Goal: Transaction & Acquisition: Purchase product/service

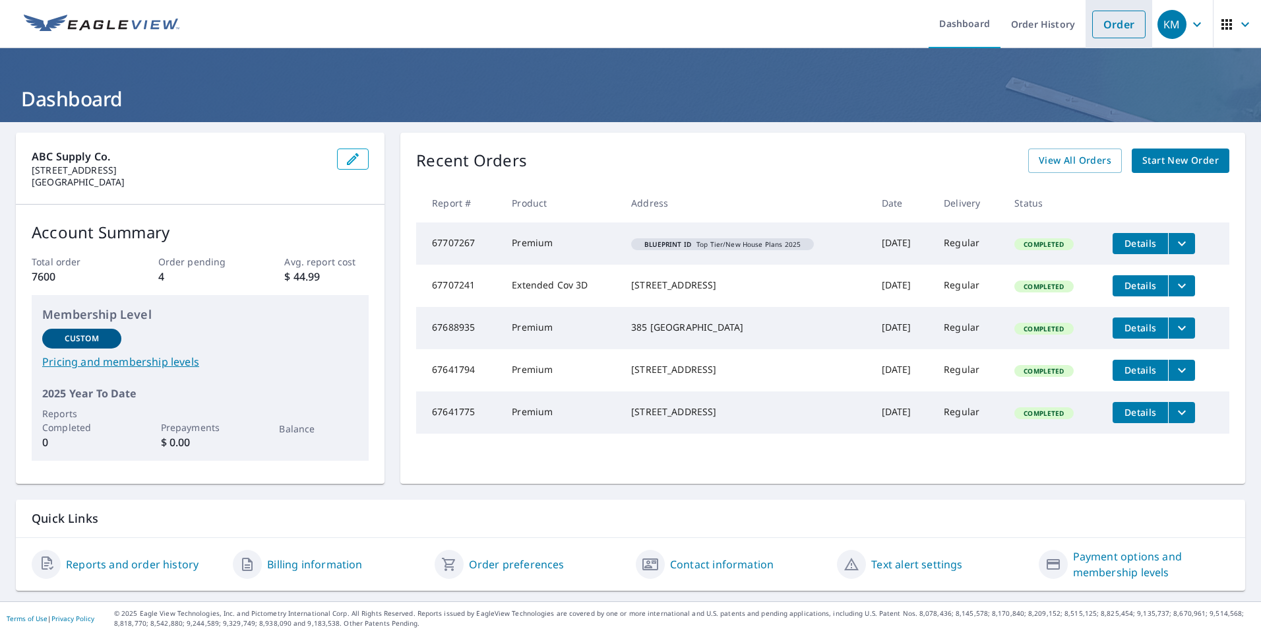
click at [1110, 34] on link "Order" at bounding box center [1118, 25] width 53 height 28
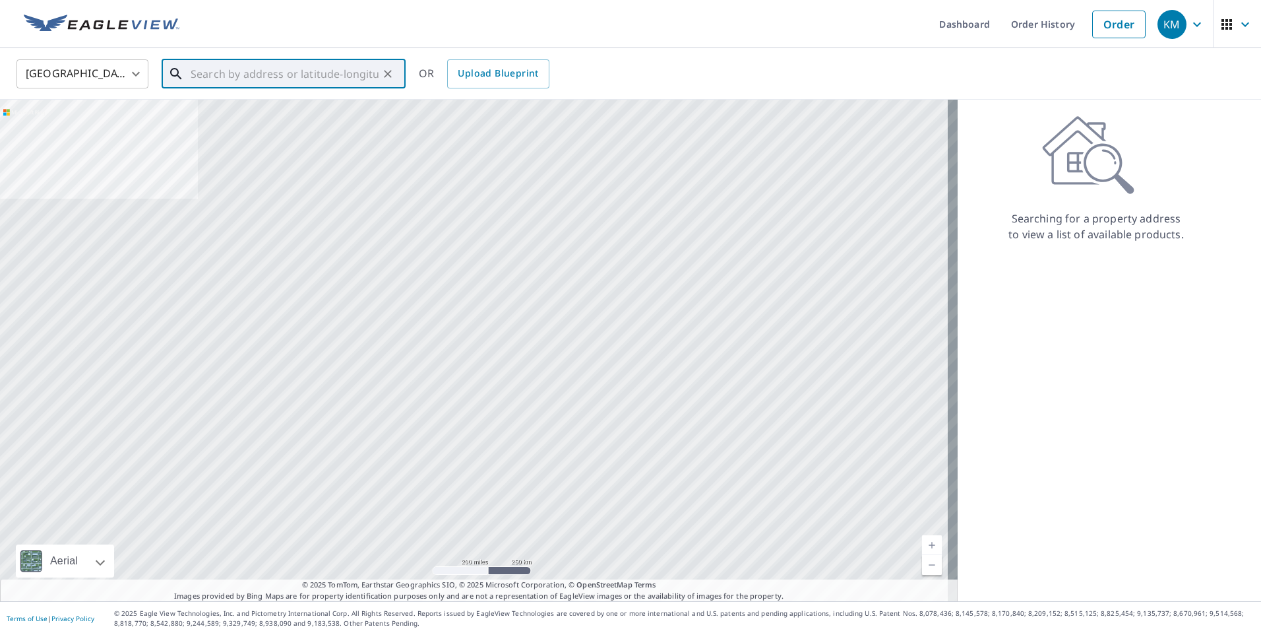
paste input "[STREET_ADDRESS]"
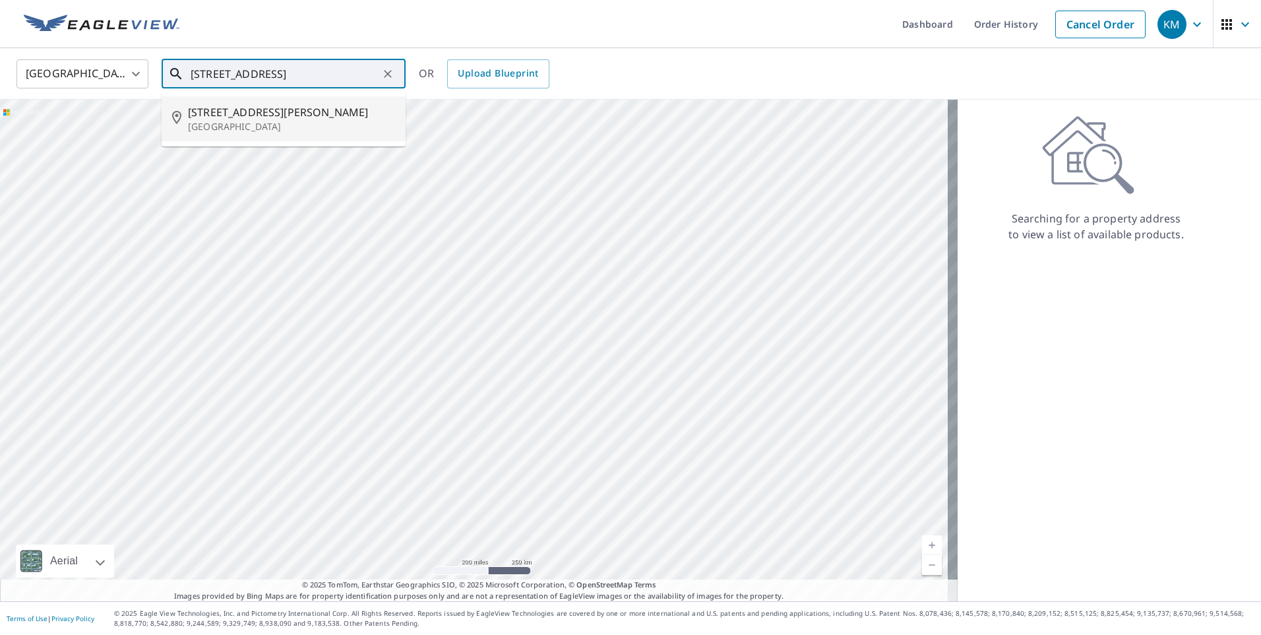
click at [253, 120] on p "[GEOGRAPHIC_DATA]" at bounding box center [291, 126] width 207 height 13
type input "[STREET_ADDRESS]"
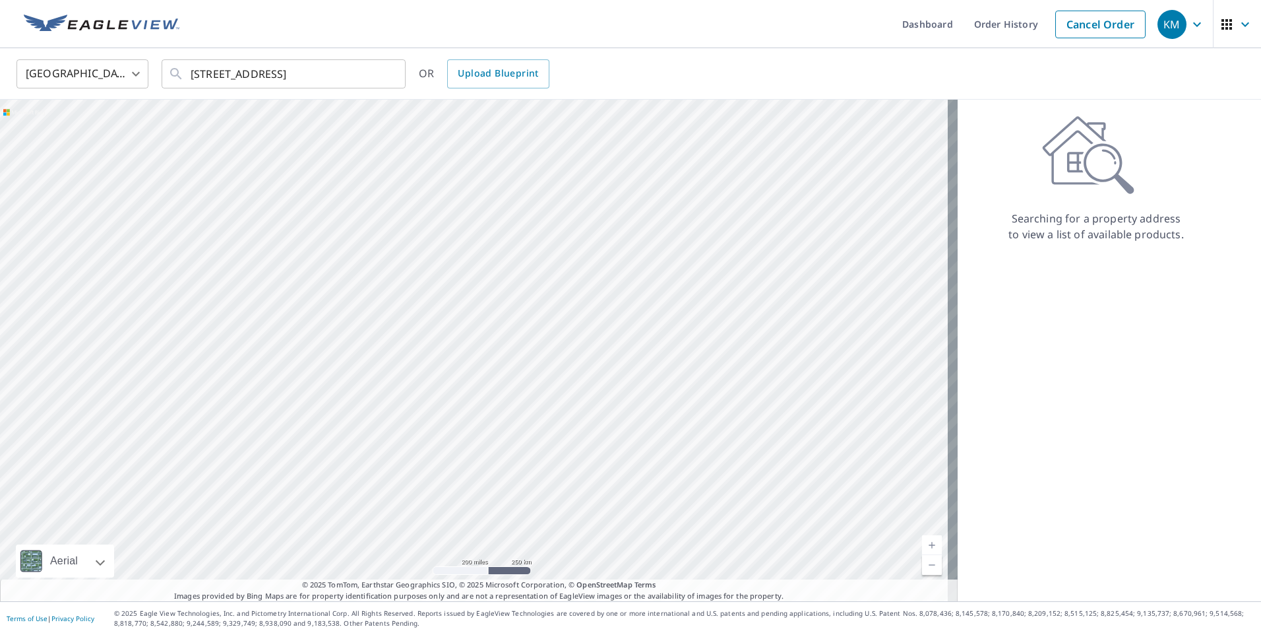
scroll to position [0, 0]
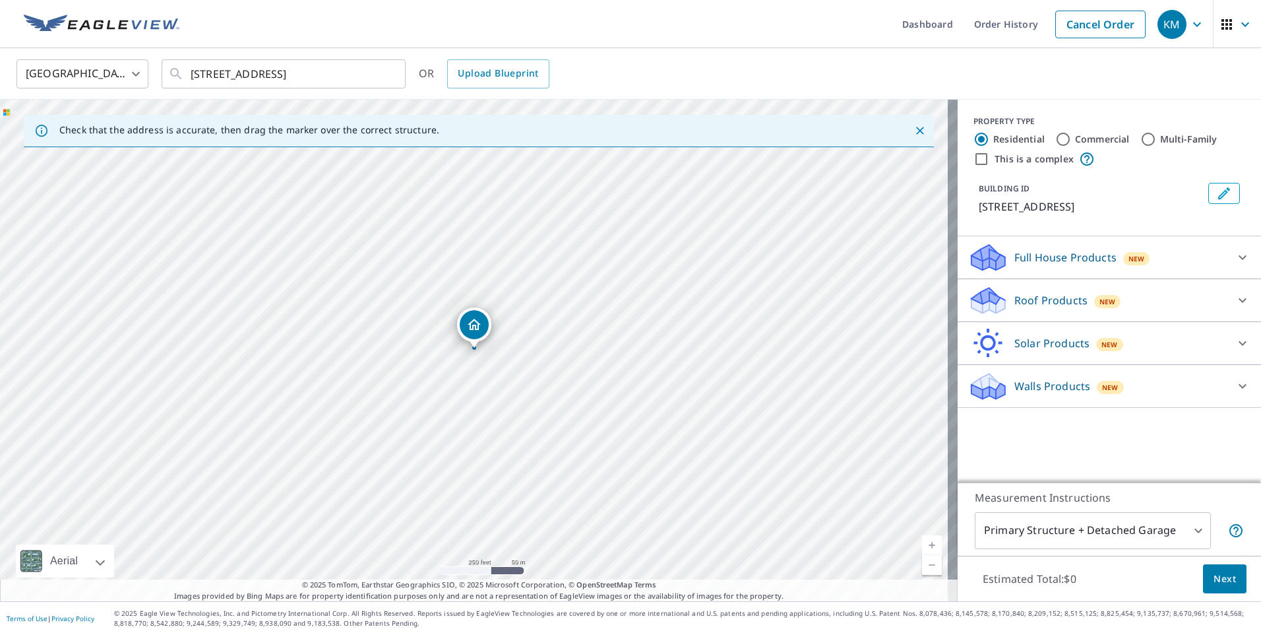
click at [1028, 299] on p "Roof Products" at bounding box center [1051, 300] width 73 height 16
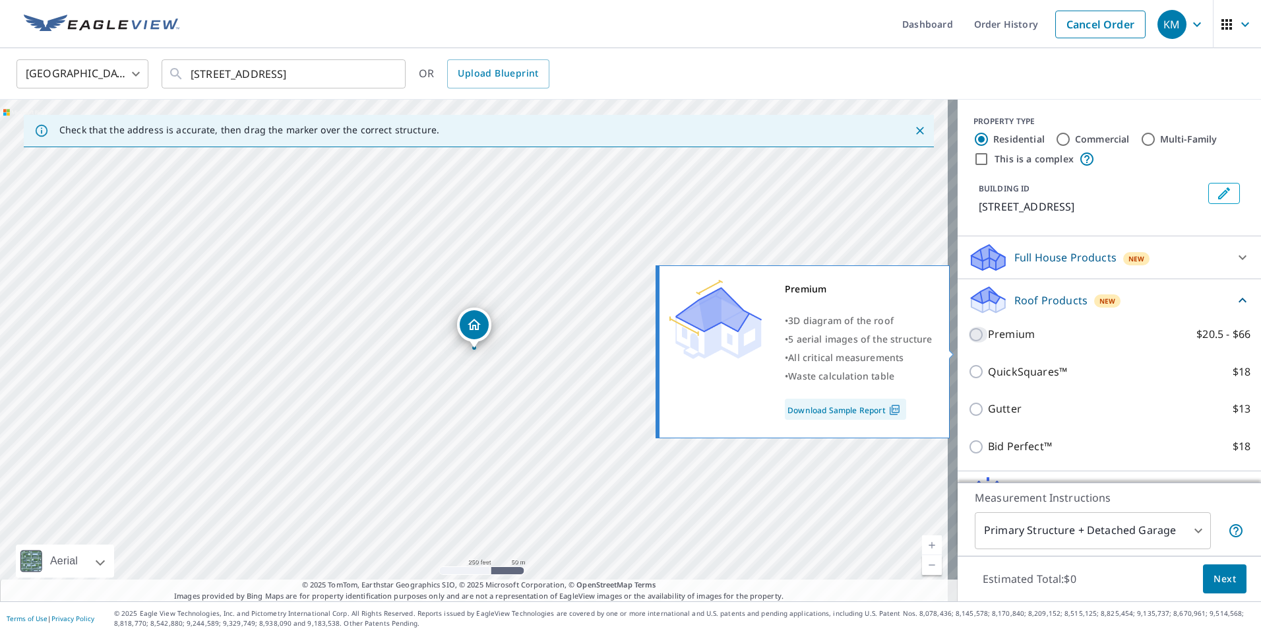
click at [968, 342] on input "Premium $20.5 - $66" at bounding box center [978, 335] width 20 height 16
checkbox input "true"
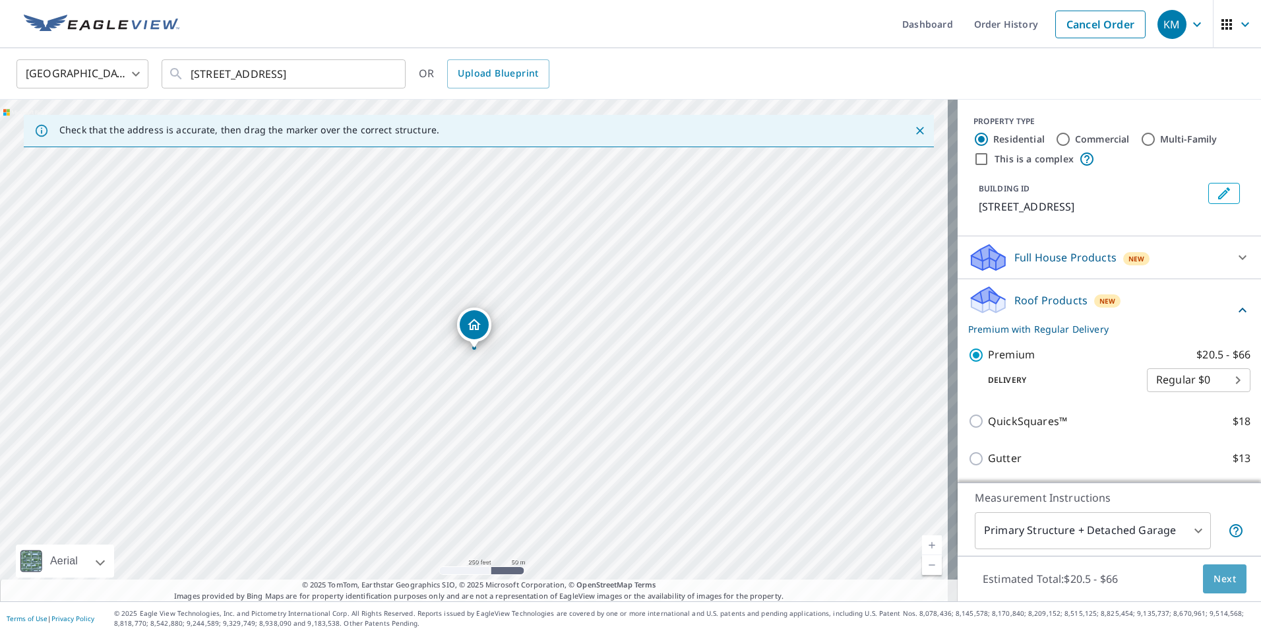
click at [1220, 575] on span "Next" at bounding box center [1225, 579] width 22 height 16
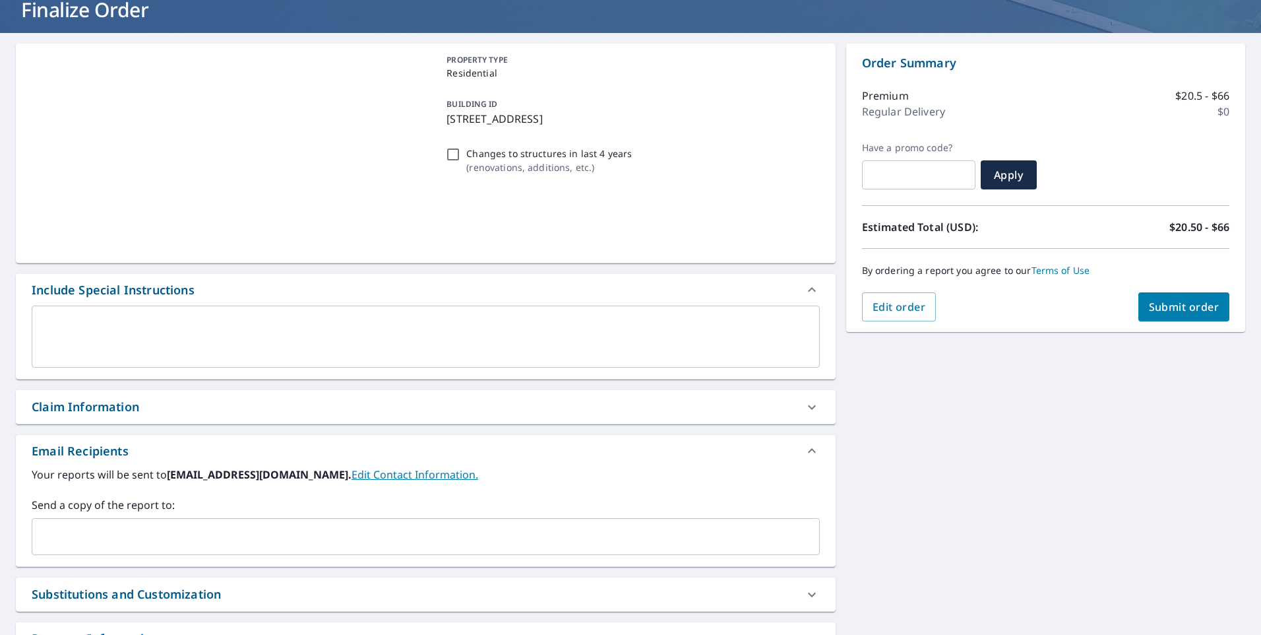
scroll to position [198, 0]
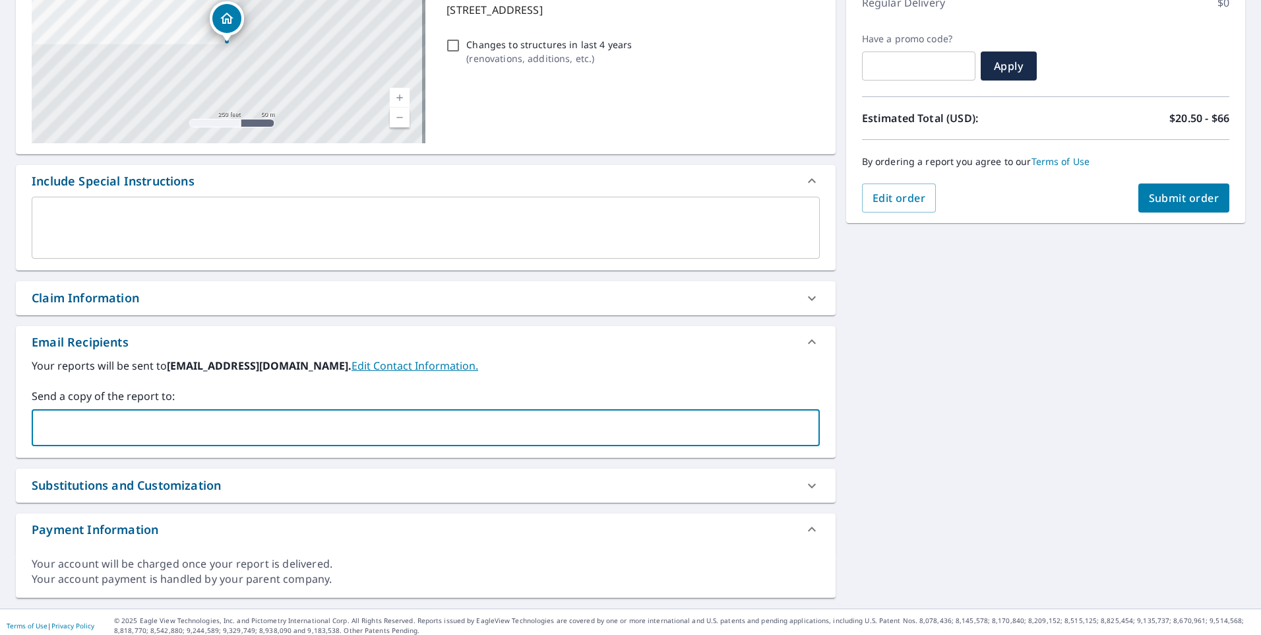
paste input "[PERSON_NAME][EMAIL_ADDRESS][PERSON_NAME][DOMAIN_NAME]"
type input "[PERSON_NAME][EMAIL_ADDRESS][PERSON_NAME][DOMAIN_NAME]"
click at [1169, 195] on span "Submit order" at bounding box center [1184, 198] width 71 height 15
checkbox input "true"
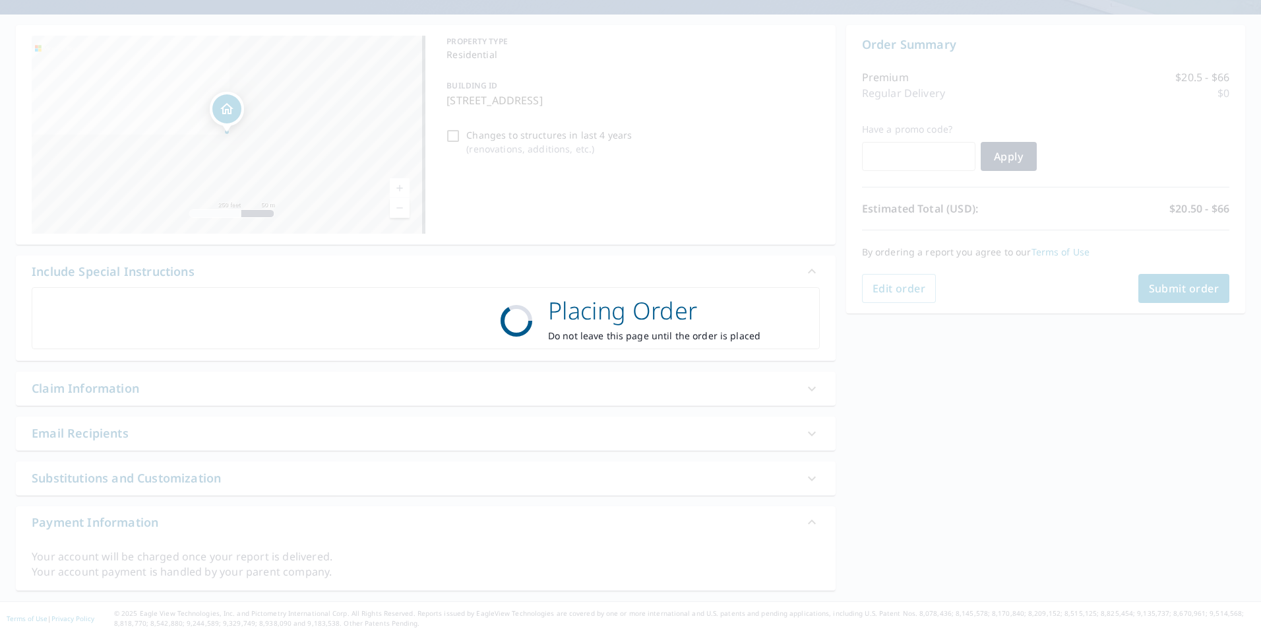
scroll to position [108, 0]
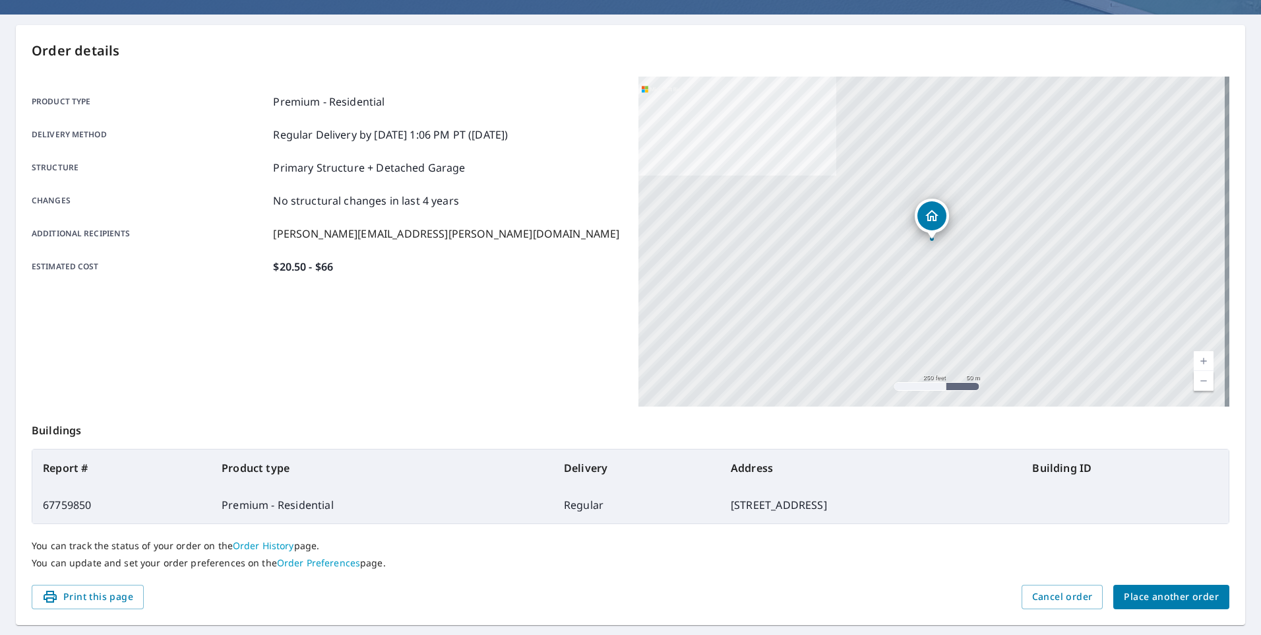
click at [1164, 594] on span "Place another order" at bounding box center [1171, 596] width 95 height 16
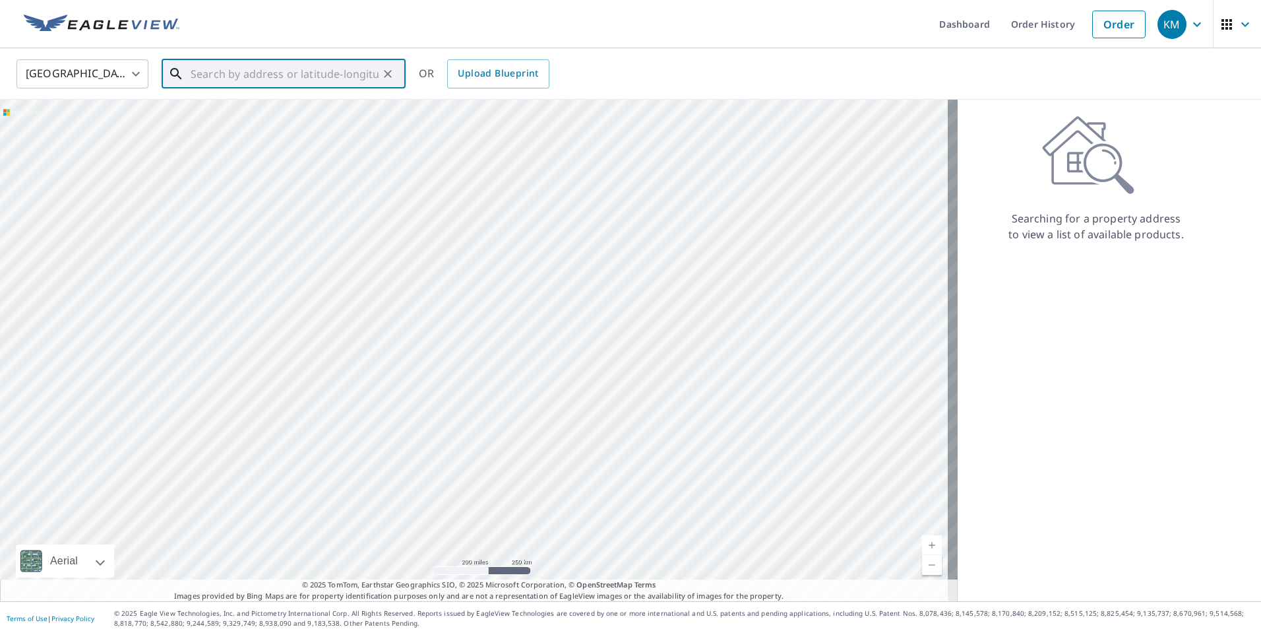
paste input "[STREET_ADDRESS]"
click at [226, 118] on span "[STREET_ADDRESS]" at bounding box center [291, 112] width 207 height 16
type input "[STREET_ADDRESS]"
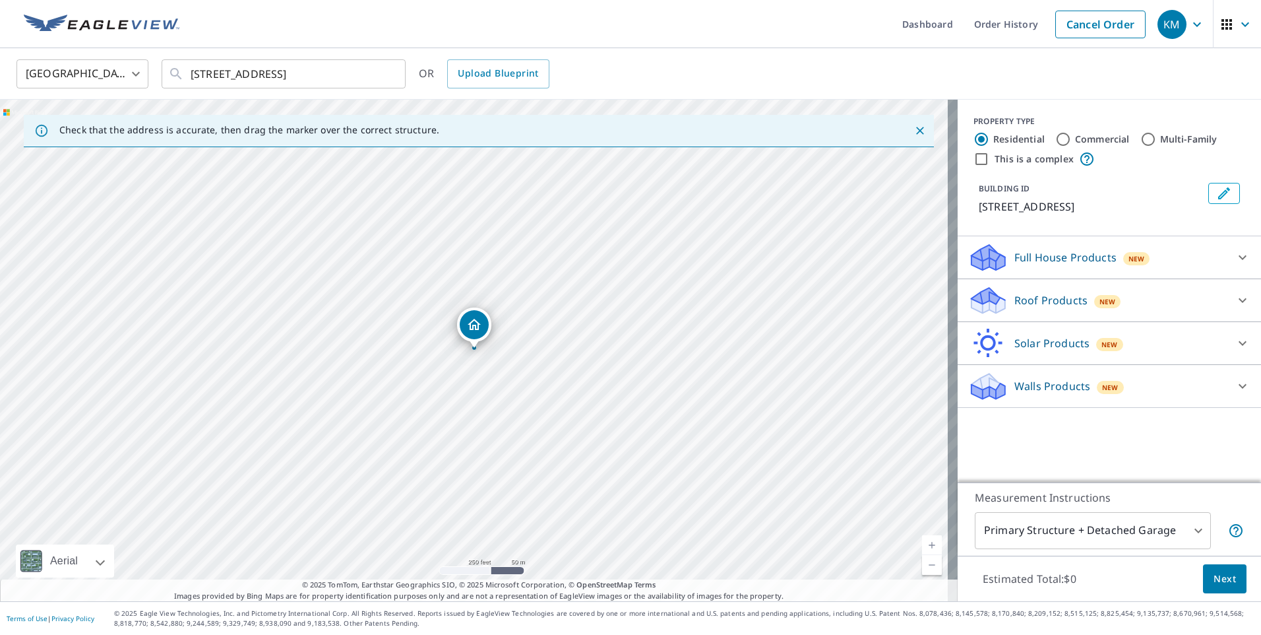
click at [1020, 297] on p "Roof Products" at bounding box center [1051, 300] width 73 height 16
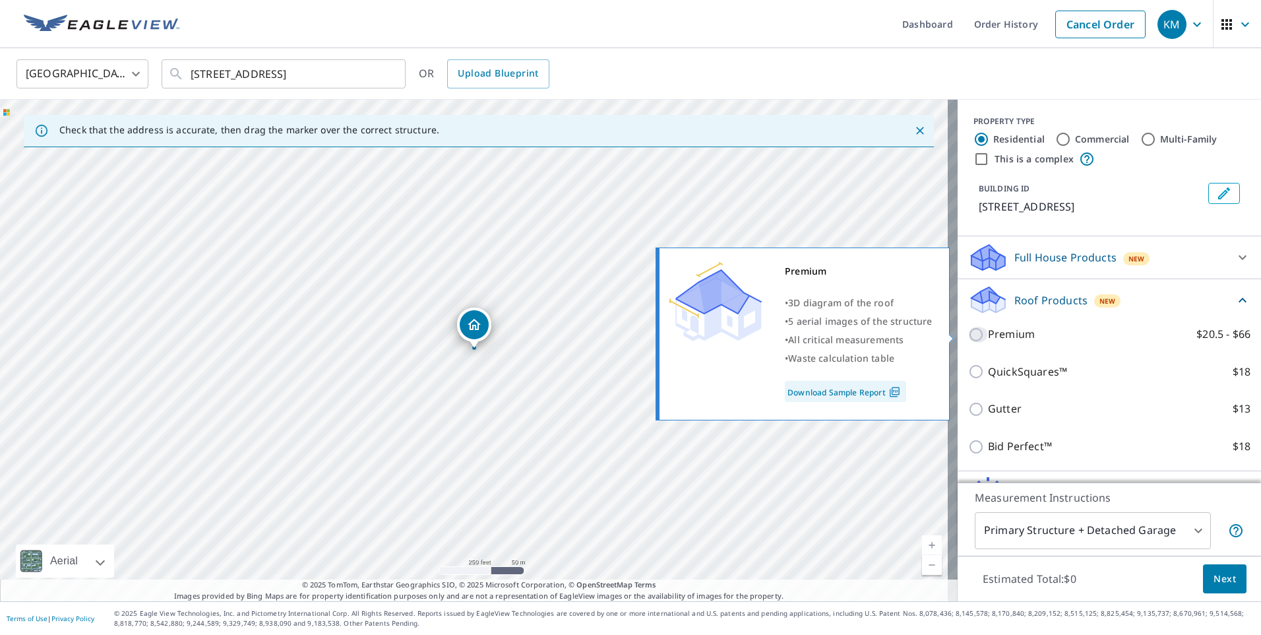
click at [970, 334] on input "Premium $20.5 - $66" at bounding box center [978, 335] width 20 height 16
checkbox input "true"
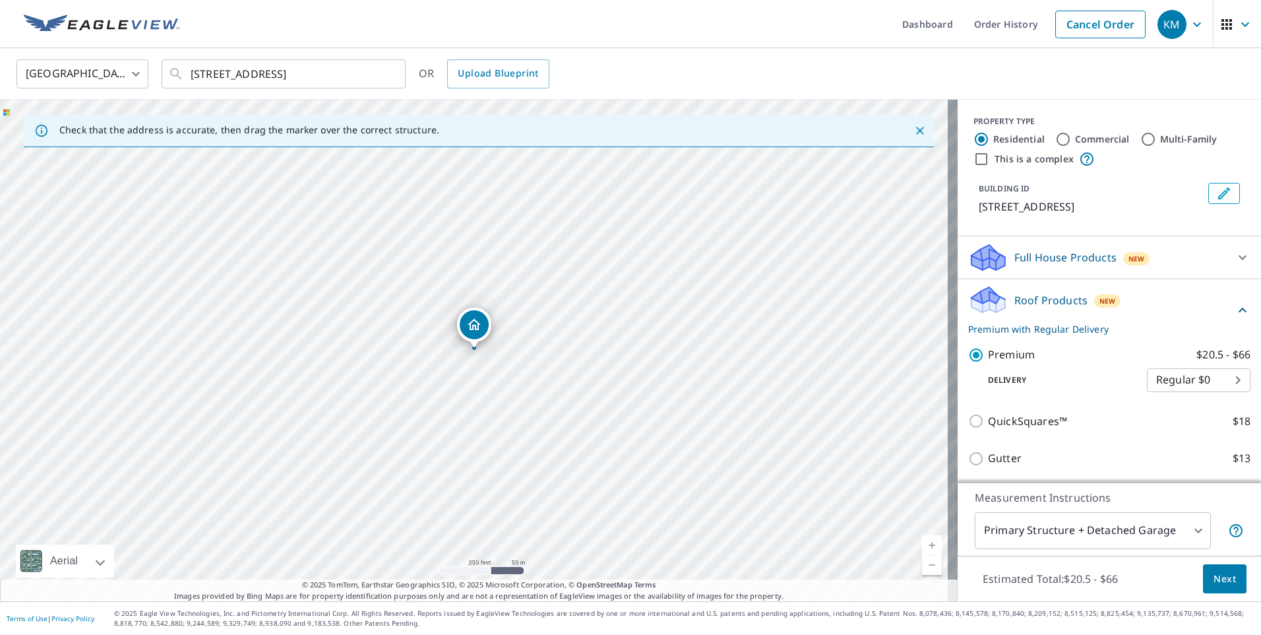
click at [1214, 583] on span "Next" at bounding box center [1225, 579] width 22 height 16
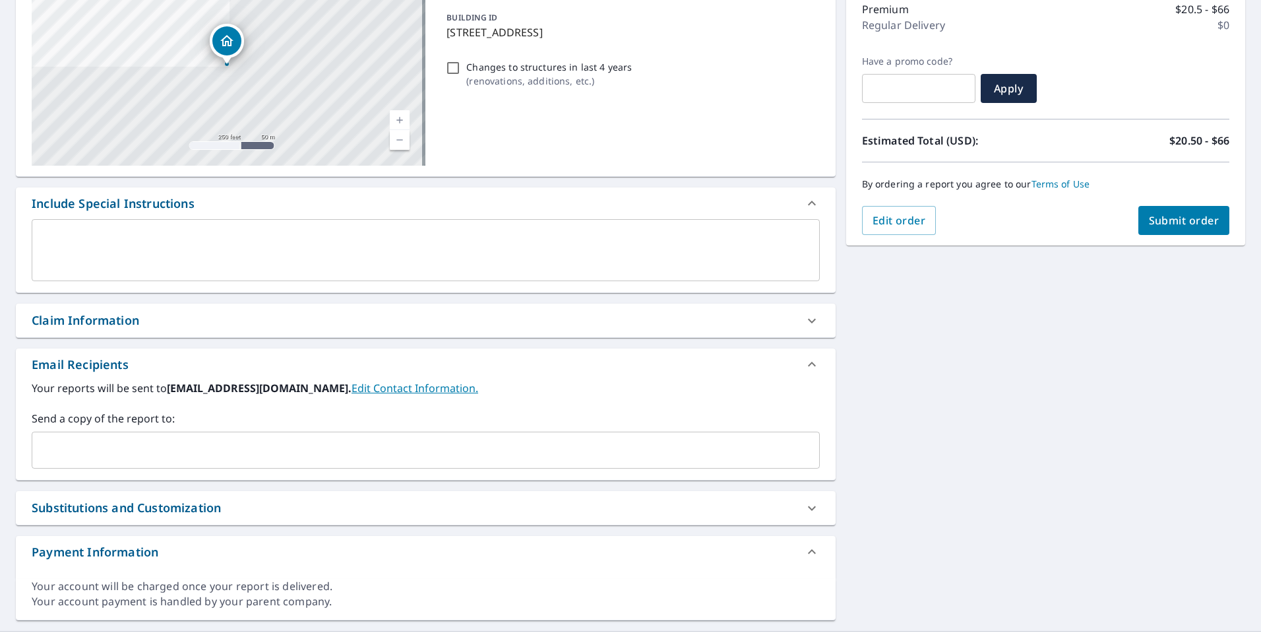
scroll to position [205, 0]
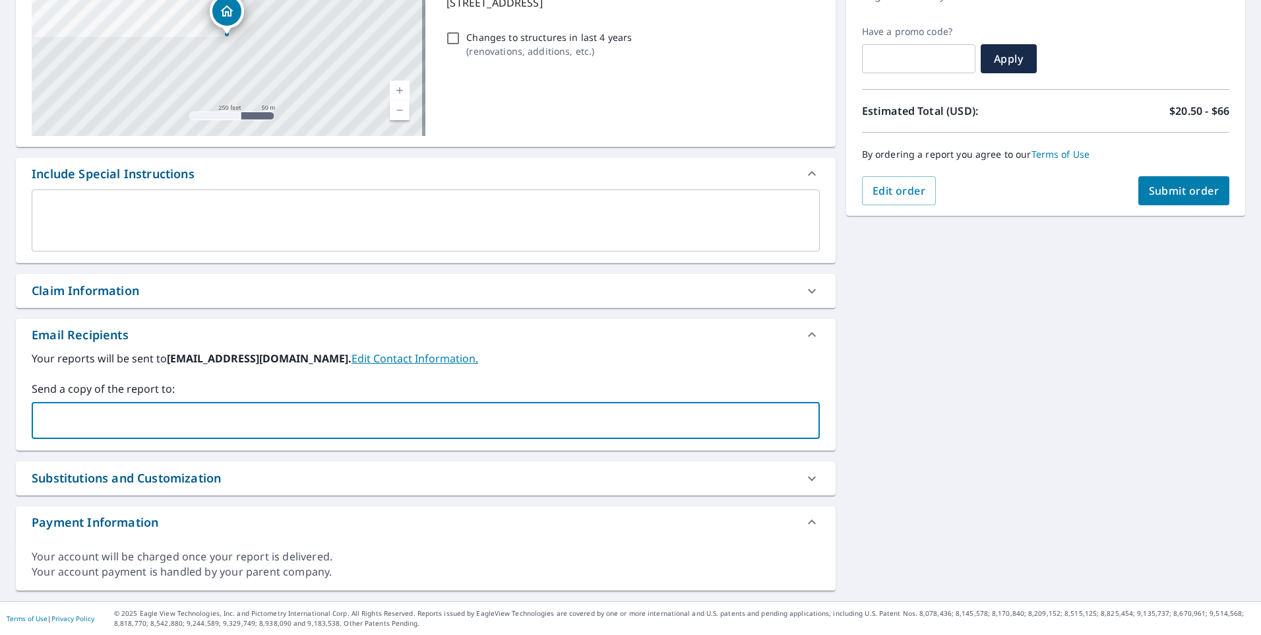
click at [148, 423] on input "text" at bounding box center [416, 420] width 757 height 25
paste input "[PERSON_NAME][EMAIL_ADDRESS][PERSON_NAME][DOMAIN_NAME]"
type input "[PERSON_NAME][EMAIL_ADDRESS][PERSON_NAME][DOMAIN_NAME]"
click at [1164, 181] on button "Submit order" at bounding box center [1185, 190] width 92 height 29
checkbox input "true"
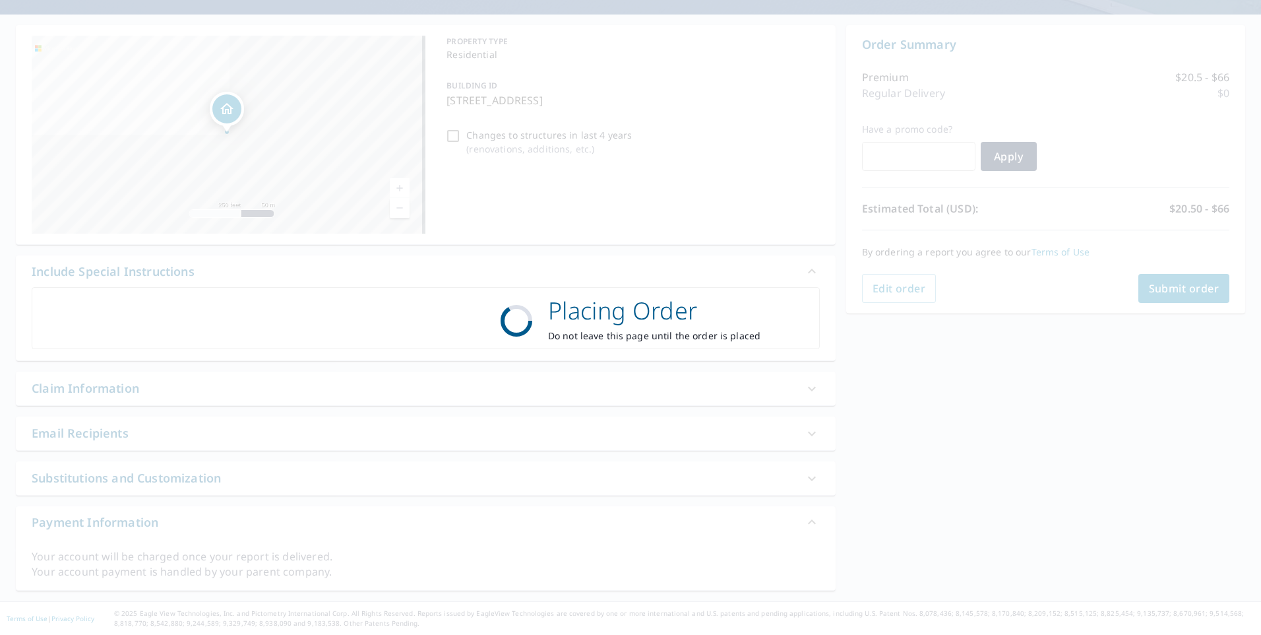
scroll to position [108, 0]
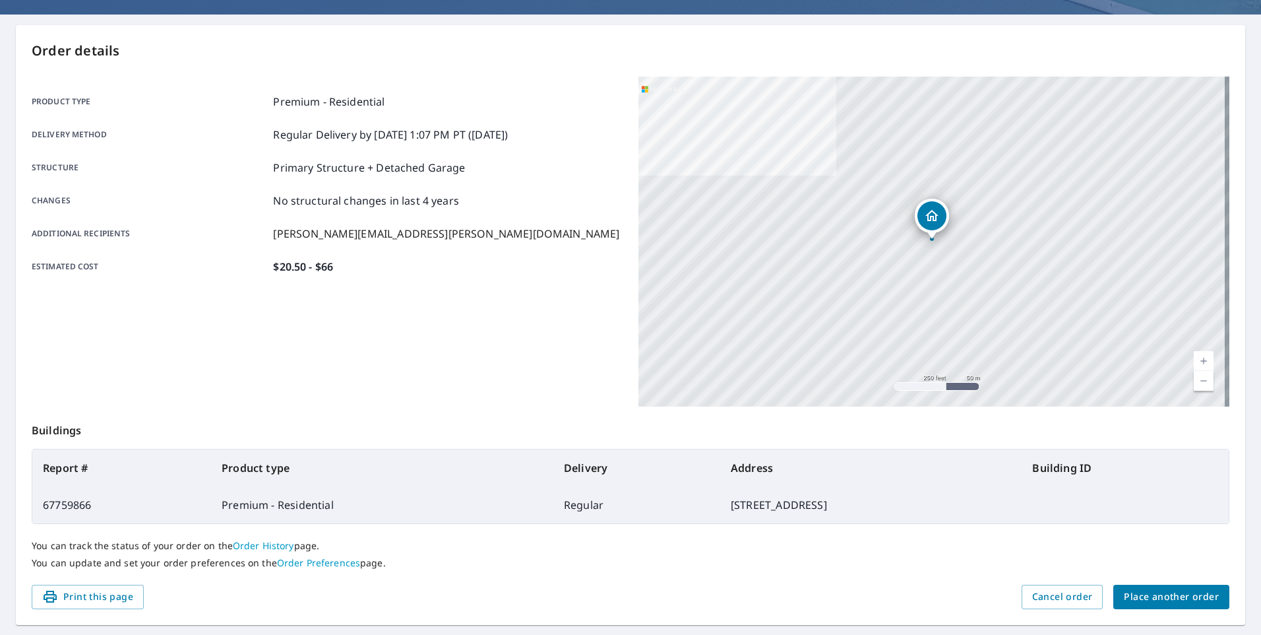
click at [1144, 598] on span "Place another order" at bounding box center [1171, 596] width 95 height 16
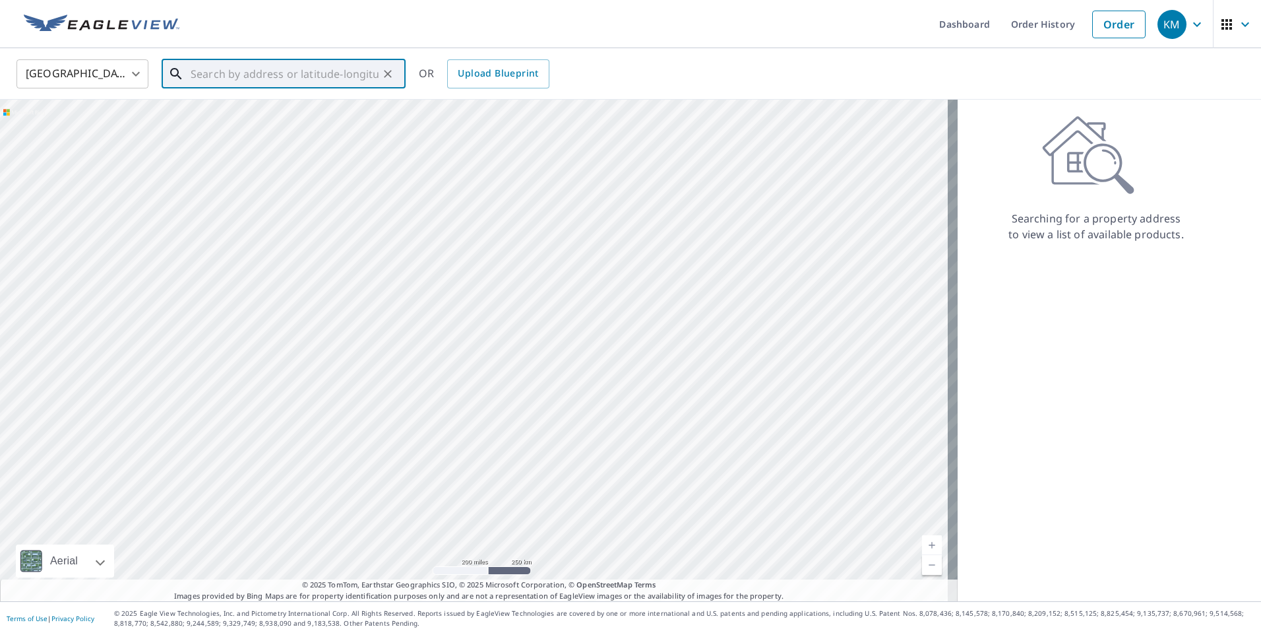
paste input "[STREET_ADDRESS][PERSON_NAME]"
click at [231, 119] on span "1154 Lakeshore Dr" at bounding box center [291, 112] width 207 height 16
type input "[STREET_ADDRESS][PERSON_NAME]"
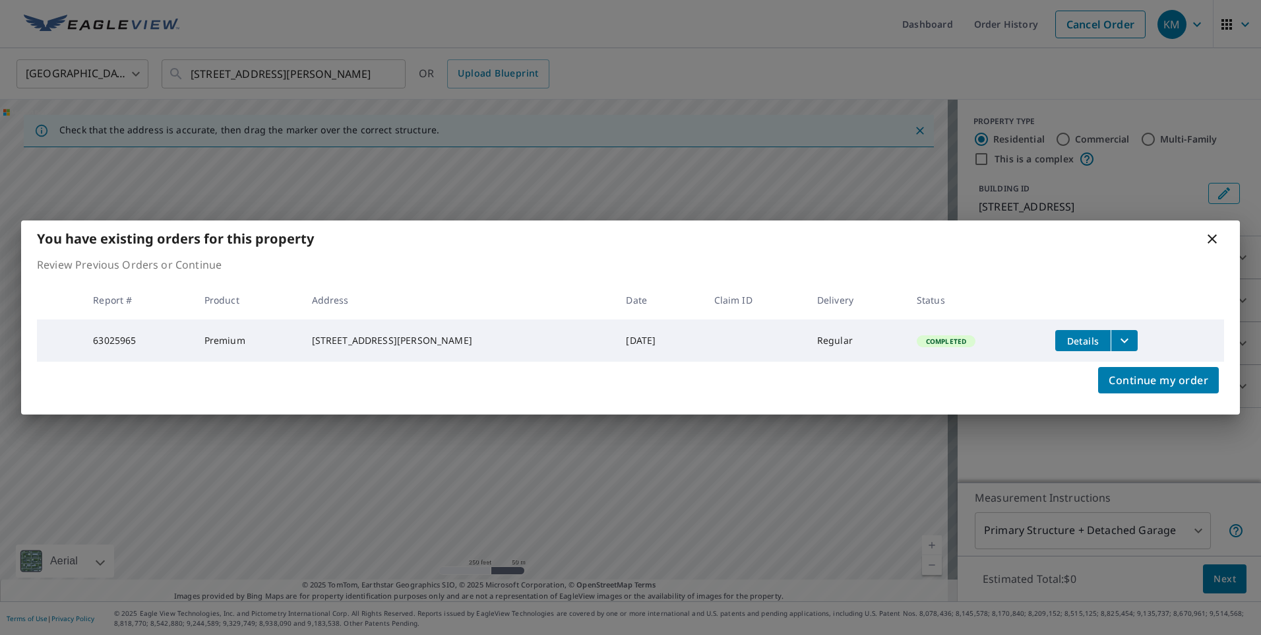
click at [1213, 234] on icon at bounding box center [1212, 239] width 16 height 16
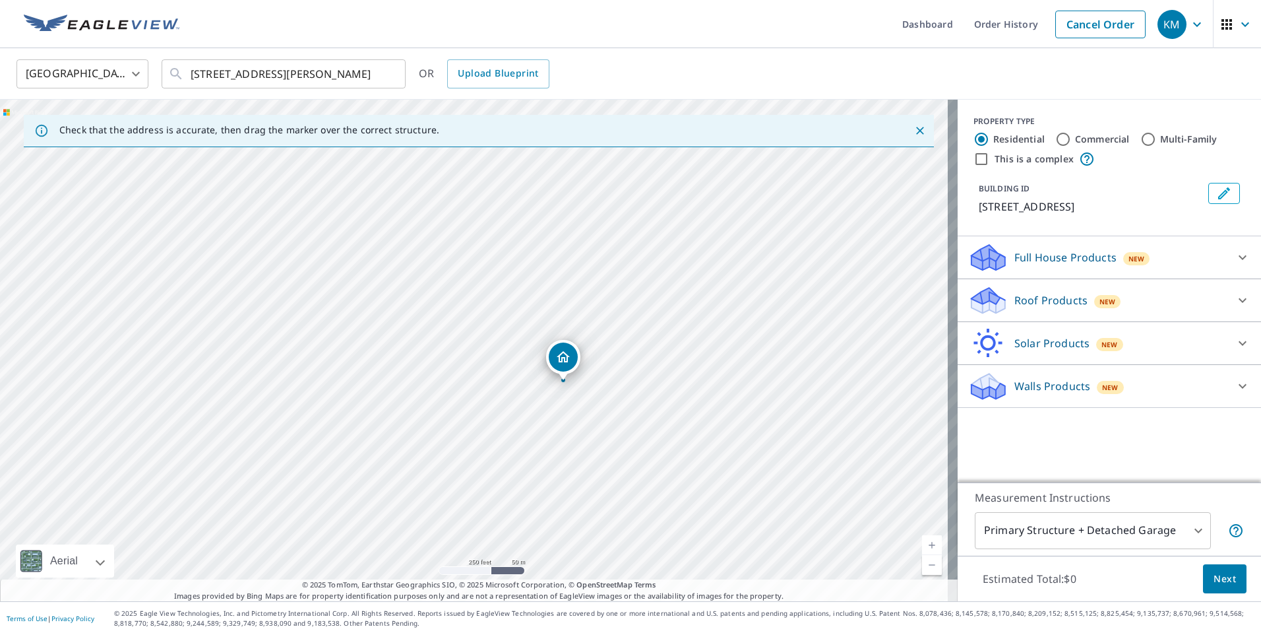
drag, startPoint x: 623, startPoint y: 453, endPoint x: 722, endPoint y: 587, distance: 167.0
click at [722, 587] on div "Check that the address is accurate, then drag the marker over the correct struc…" at bounding box center [479, 350] width 958 height 501
drag, startPoint x: 538, startPoint y: 340, endPoint x: 569, endPoint y: 464, distance: 128.0
click at [569, 464] on div "[STREET_ADDRESS][PERSON_NAME]" at bounding box center [479, 350] width 958 height 501
drag, startPoint x: 500, startPoint y: 290, endPoint x: 646, endPoint y: 465, distance: 228.0
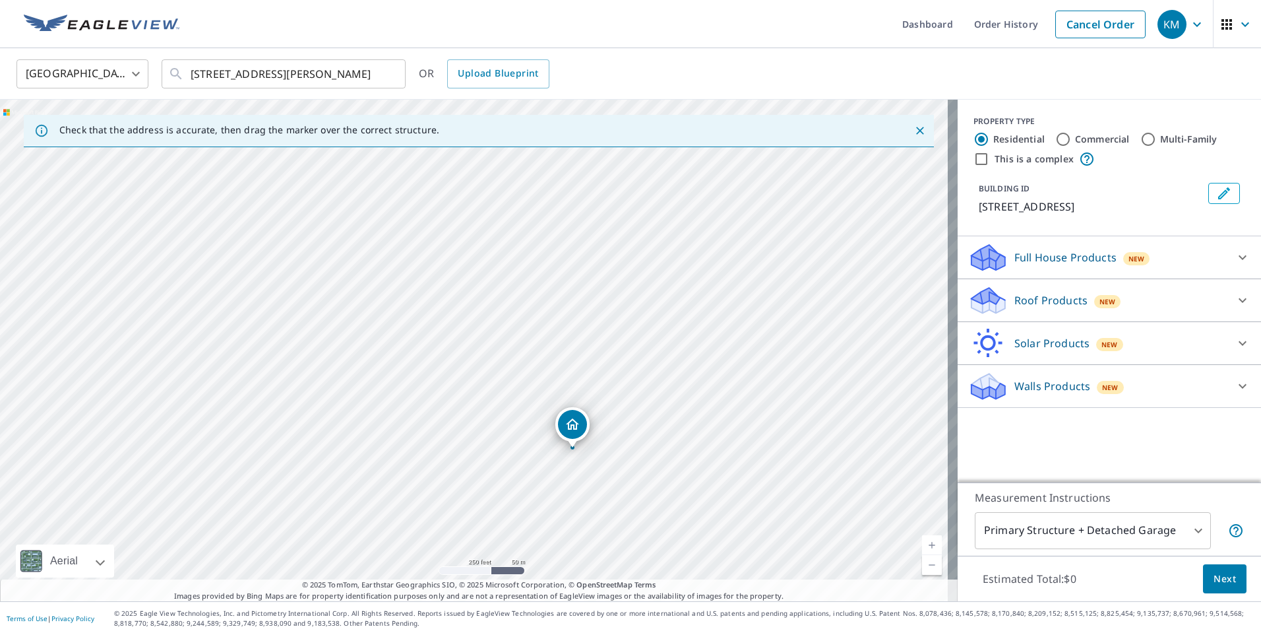
click at [646, 465] on div "[STREET_ADDRESS][PERSON_NAME]" at bounding box center [479, 350] width 958 height 501
drag, startPoint x: 650, startPoint y: 207, endPoint x: 662, endPoint y: 491, distance: 284.5
click at [662, 491] on div "[STREET_ADDRESS][PERSON_NAME]" at bounding box center [479, 350] width 958 height 501
drag, startPoint x: 685, startPoint y: 465, endPoint x: 644, endPoint y: 231, distance: 237.7
click at [644, 231] on div "[STREET_ADDRESS][PERSON_NAME]" at bounding box center [479, 350] width 958 height 501
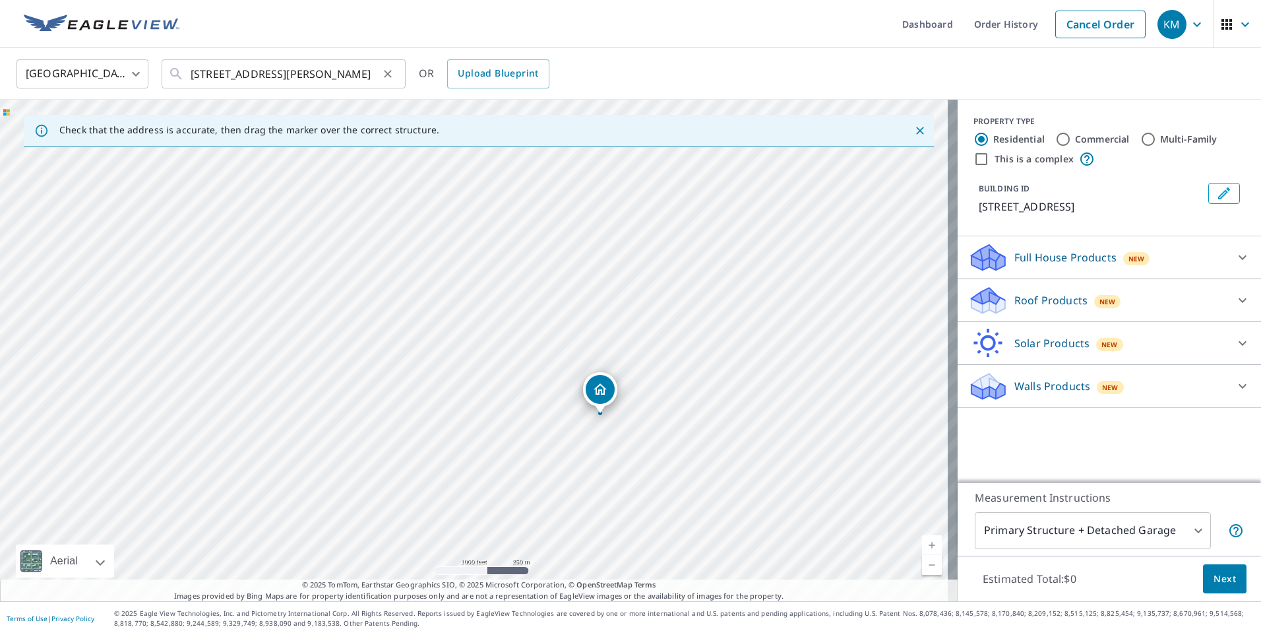
click at [391, 78] on icon "Clear" at bounding box center [387, 73] width 13 height 13
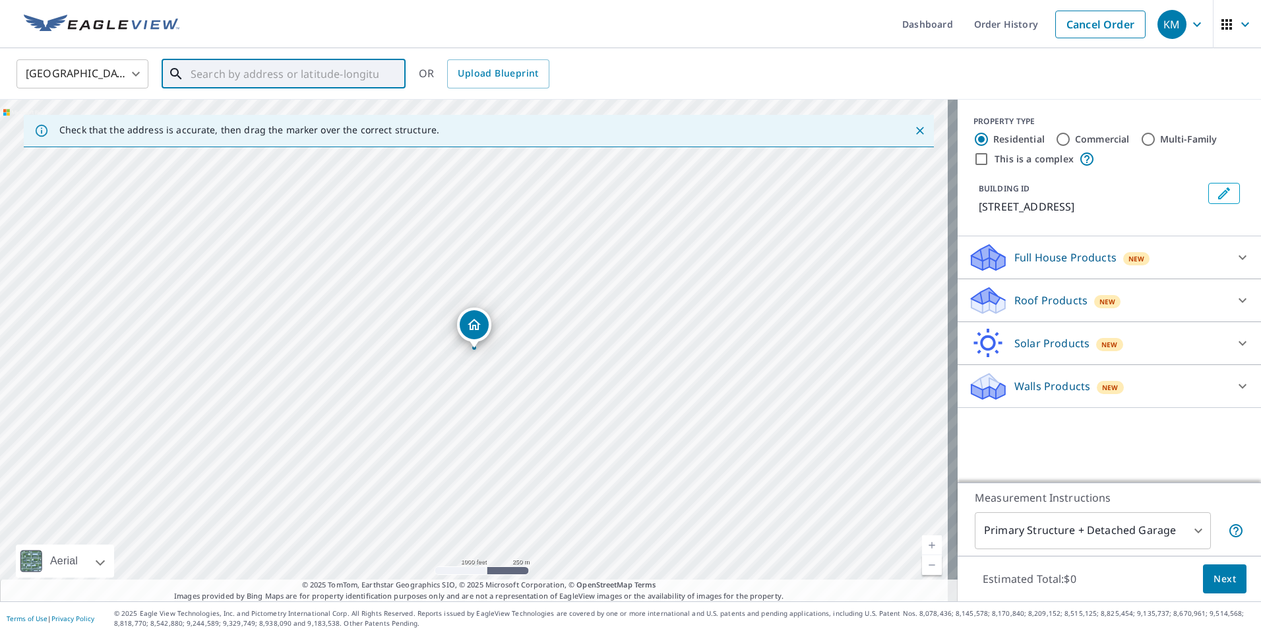
paste input "[STREET_ADDRESS]"
click at [243, 118] on span "[STREET_ADDRESS]" at bounding box center [291, 112] width 207 height 16
type input "[STREET_ADDRESS][PERSON_NAME]"
click at [1055, 297] on p "Roof Products" at bounding box center [1051, 300] width 73 height 16
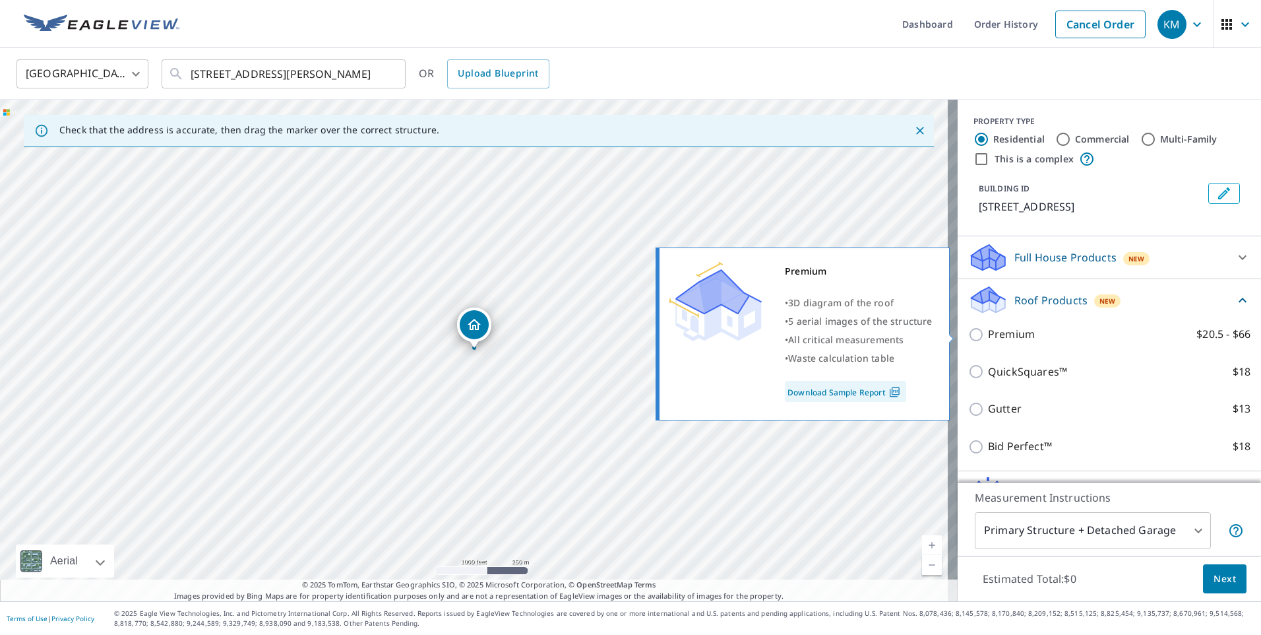
click at [968, 334] on input "Premium $20.5 - $66" at bounding box center [978, 335] width 20 height 16
checkbox input "true"
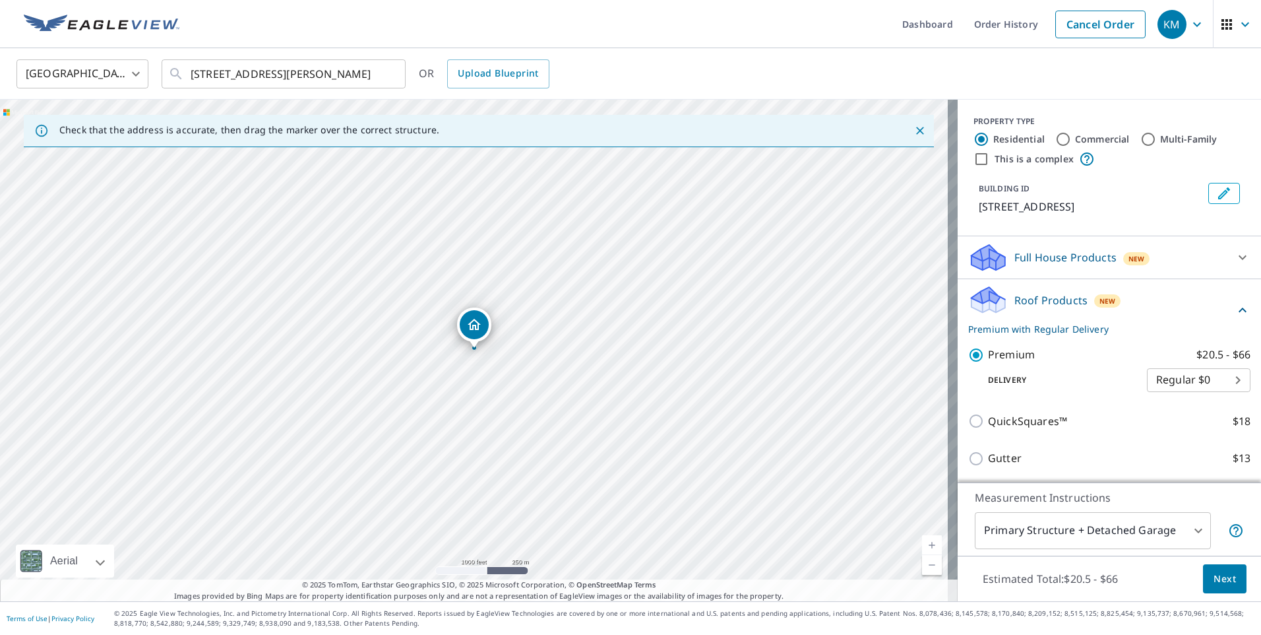
click at [1216, 577] on span "Next" at bounding box center [1225, 579] width 22 height 16
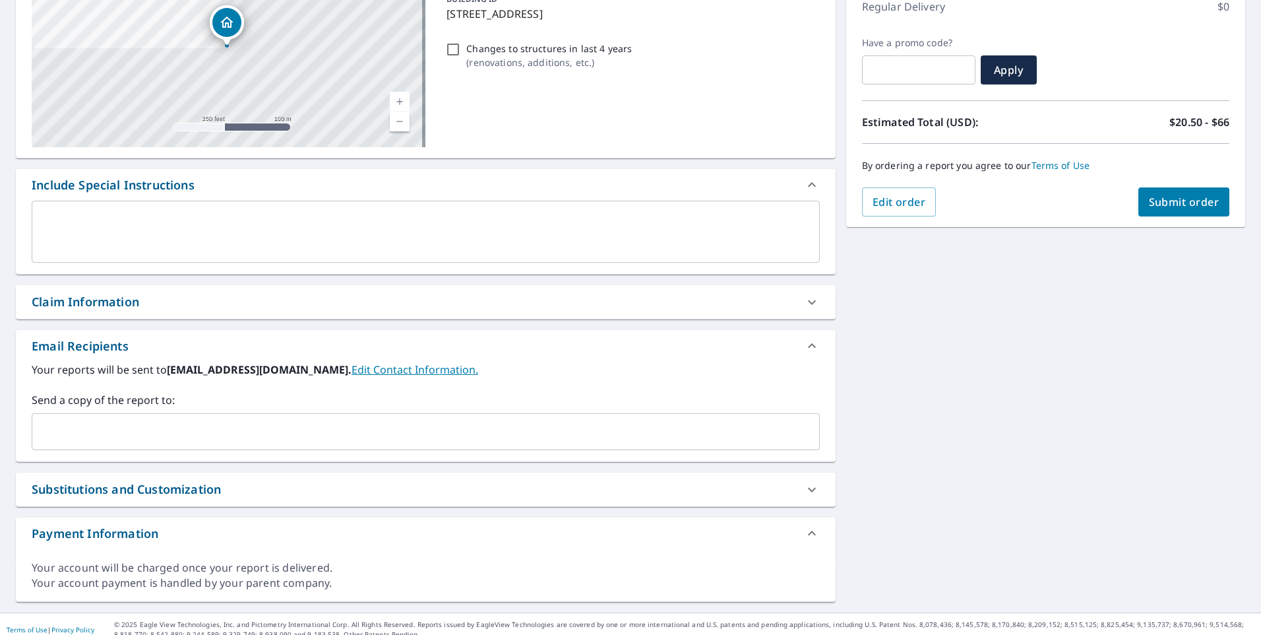
scroll to position [205, 0]
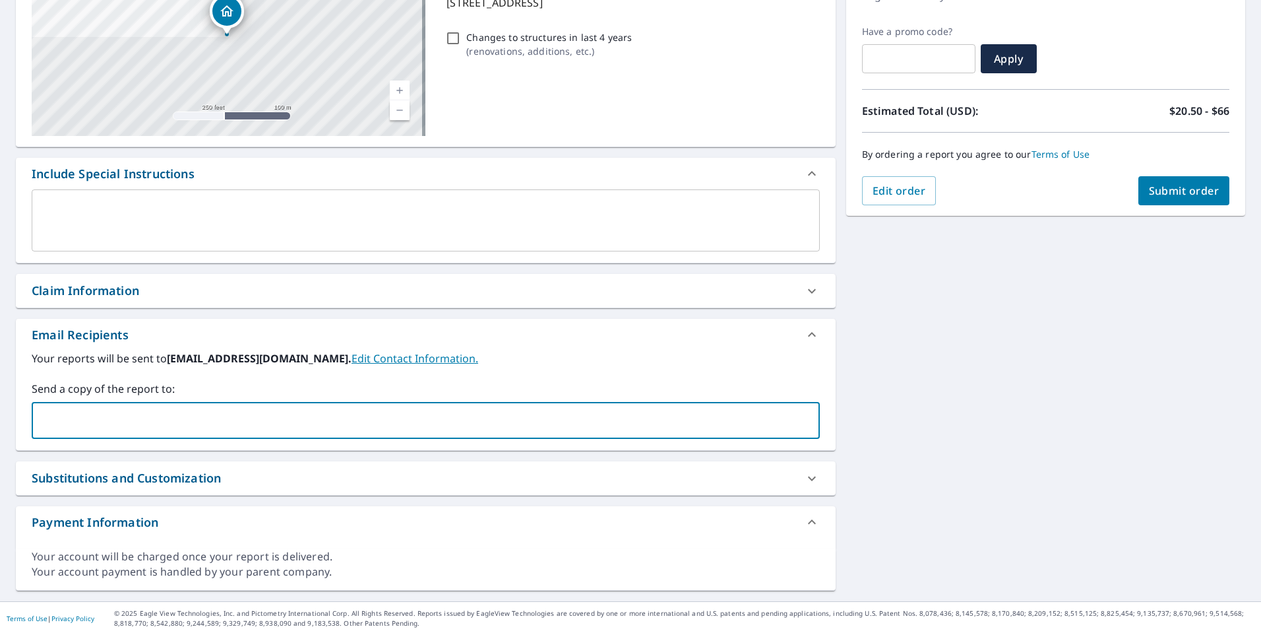
click at [178, 418] on input "text" at bounding box center [416, 420] width 757 height 25
paste input "[PERSON_NAME][EMAIL_ADDRESS][PERSON_NAME][DOMAIN_NAME]"
type input "[PERSON_NAME][EMAIL_ADDRESS][PERSON_NAME][DOMAIN_NAME]"
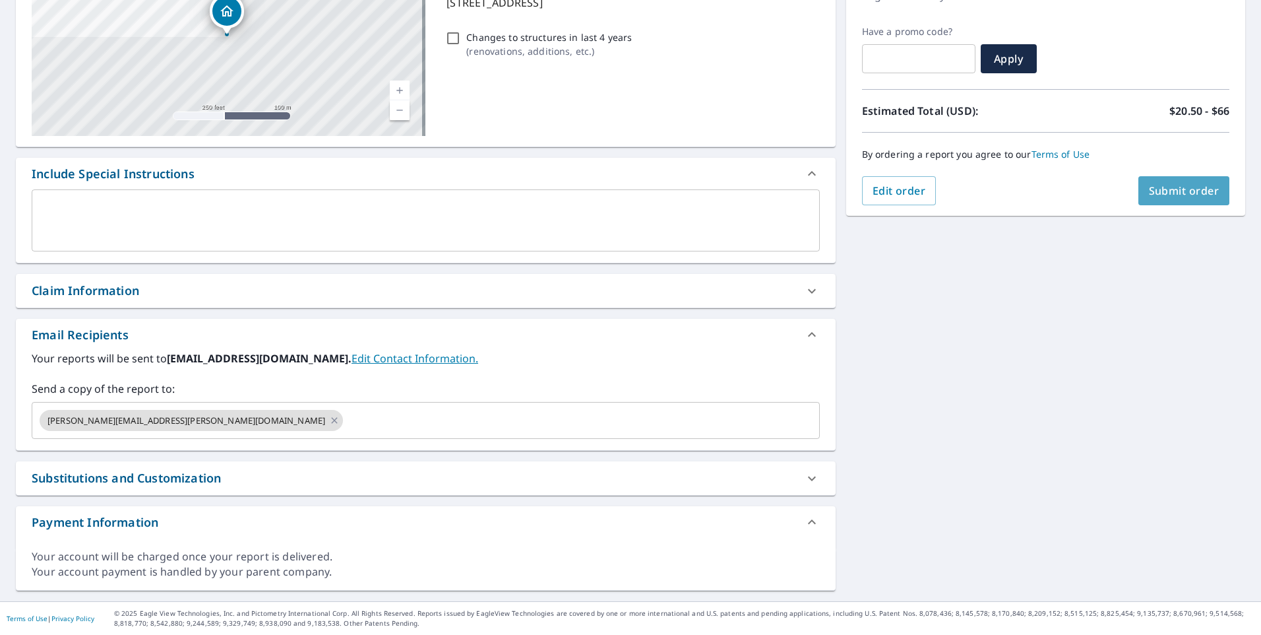
click at [1166, 188] on span "Submit order" at bounding box center [1184, 190] width 71 height 15
checkbox input "true"
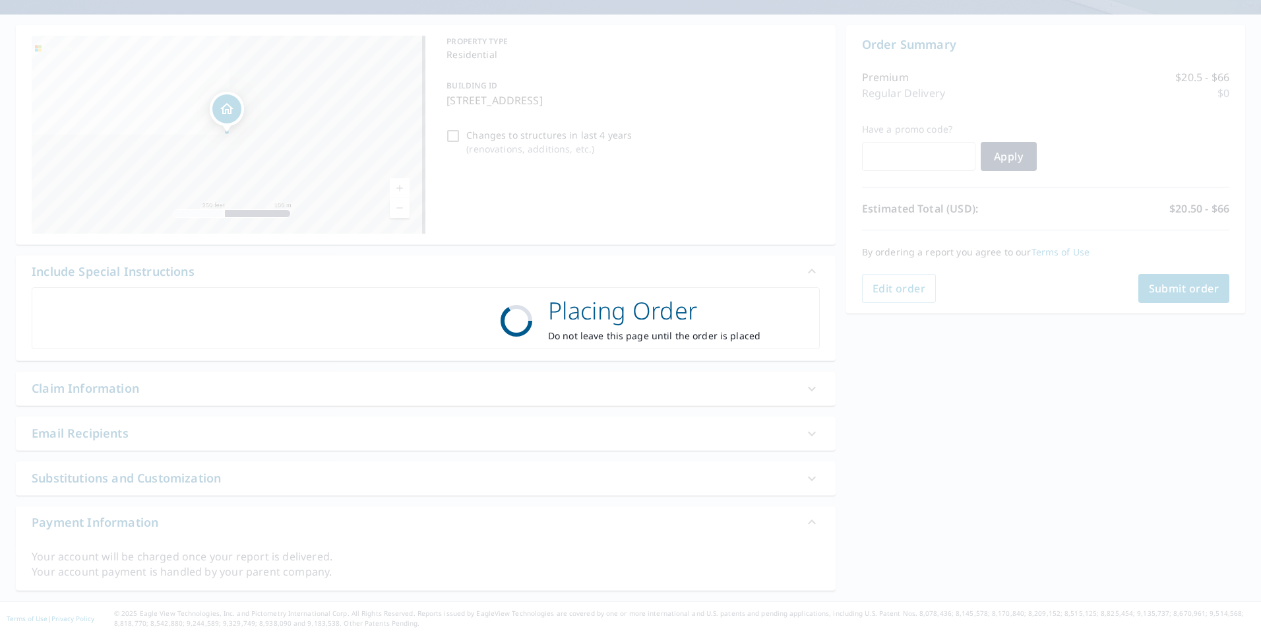
scroll to position [108, 0]
